Goal: Task Accomplishment & Management: Complete application form

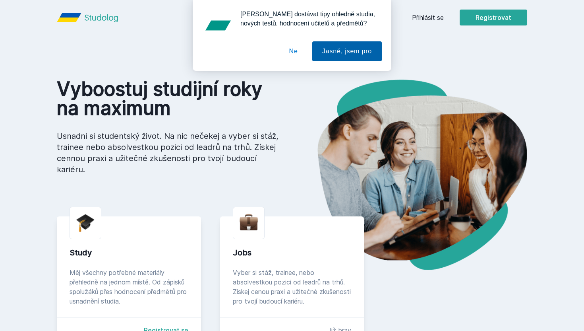
click at [326, 55] on button "Jasně, jsem pro" at bounding box center [347, 51] width 70 height 20
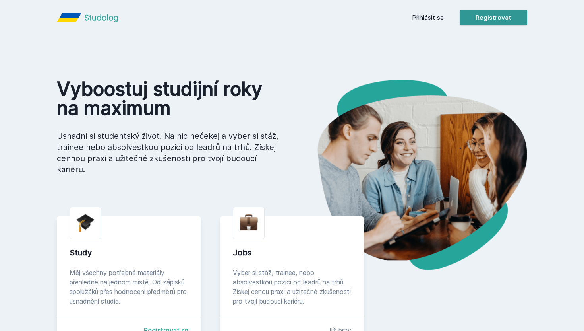
click at [467, 21] on button "Registrovat" at bounding box center [494, 18] width 68 height 16
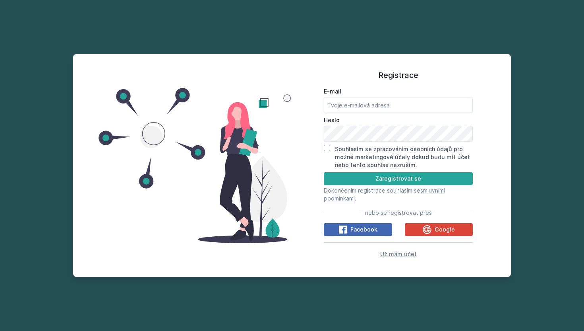
click at [388, 254] on span "Už mám účet" at bounding box center [398, 253] width 37 height 7
